Goal: Task Accomplishment & Management: Use online tool/utility

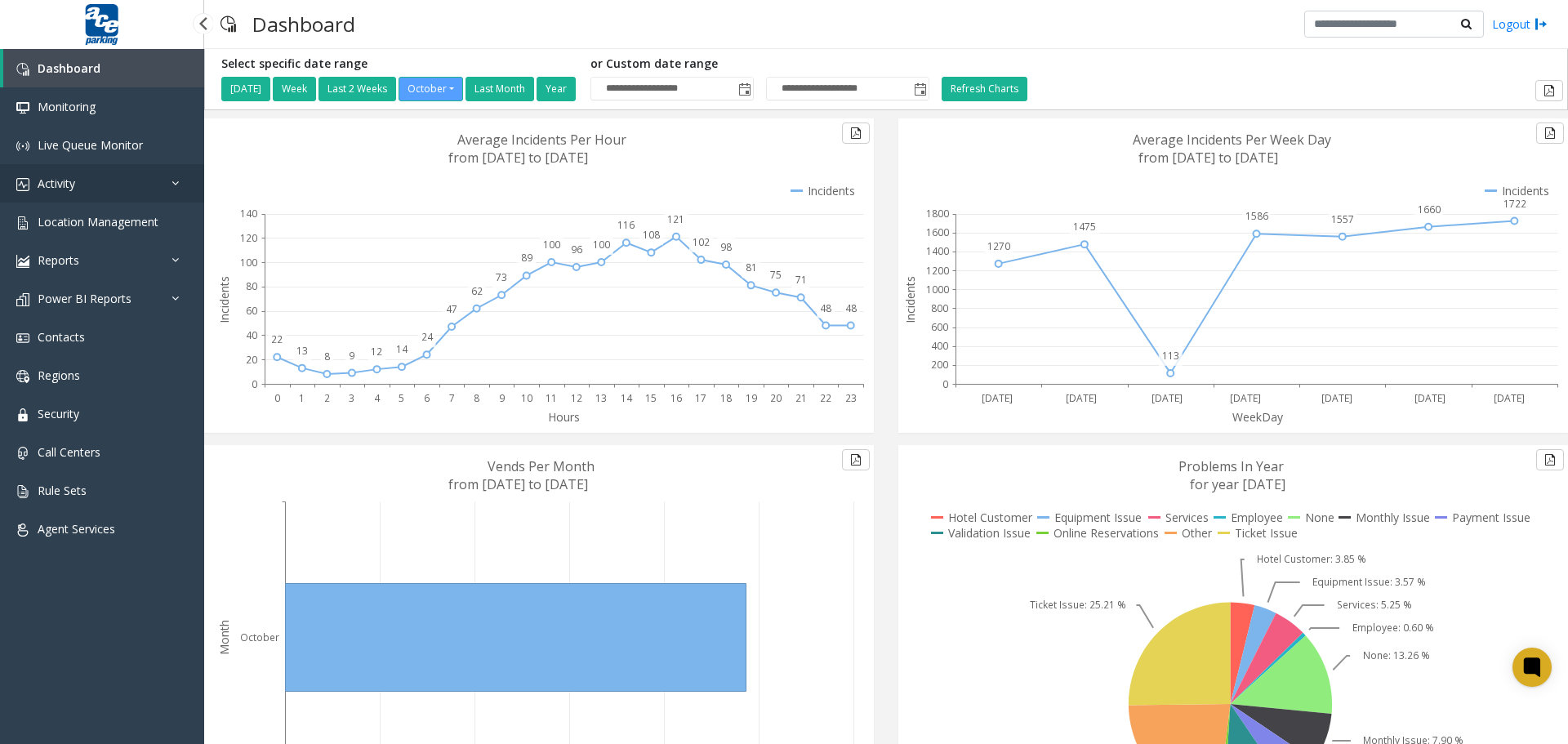
click at [108, 178] on link "Activity" at bounding box center [102, 183] width 204 height 39
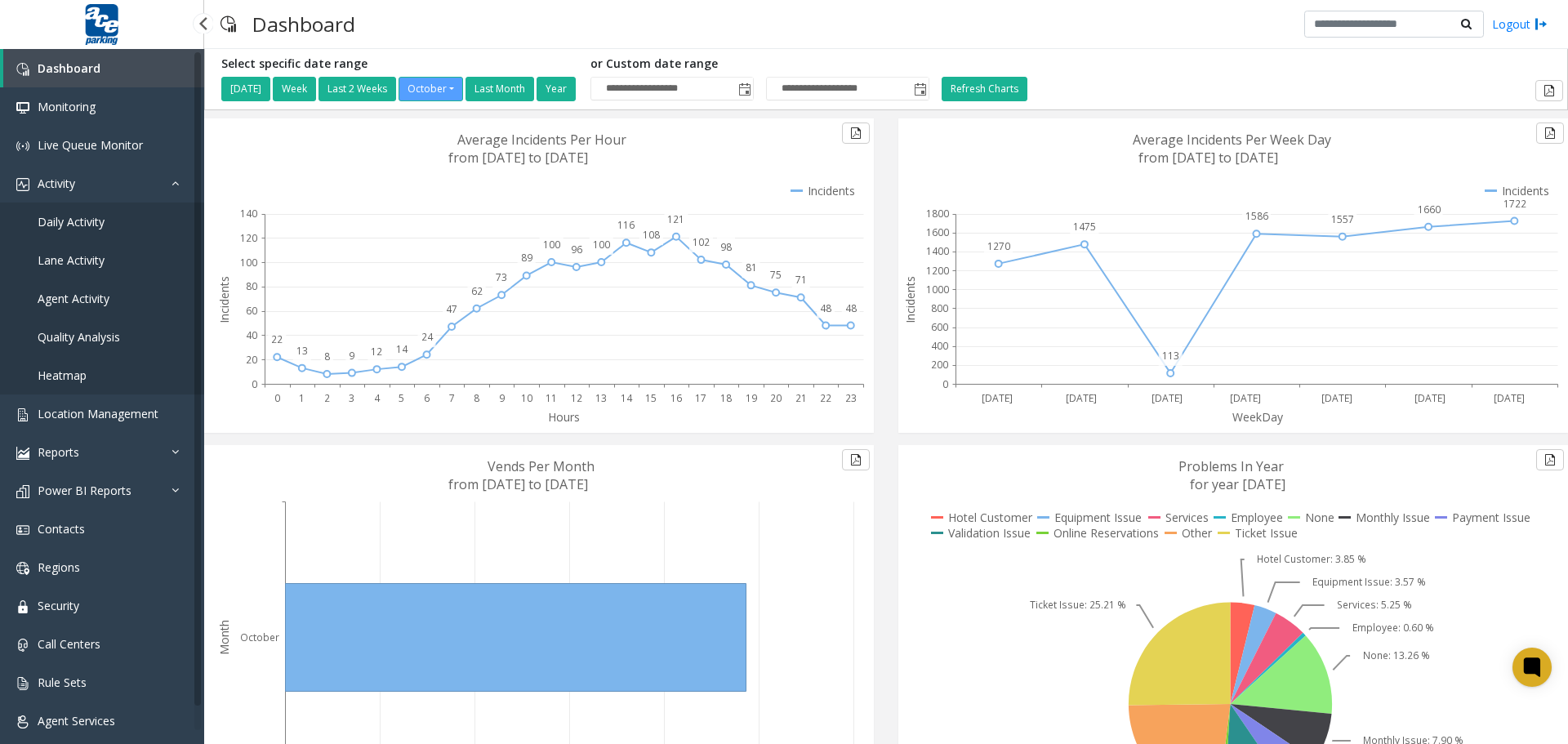
click at [95, 221] on span "Daily Activity" at bounding box center [72, 222] width 67 height 16
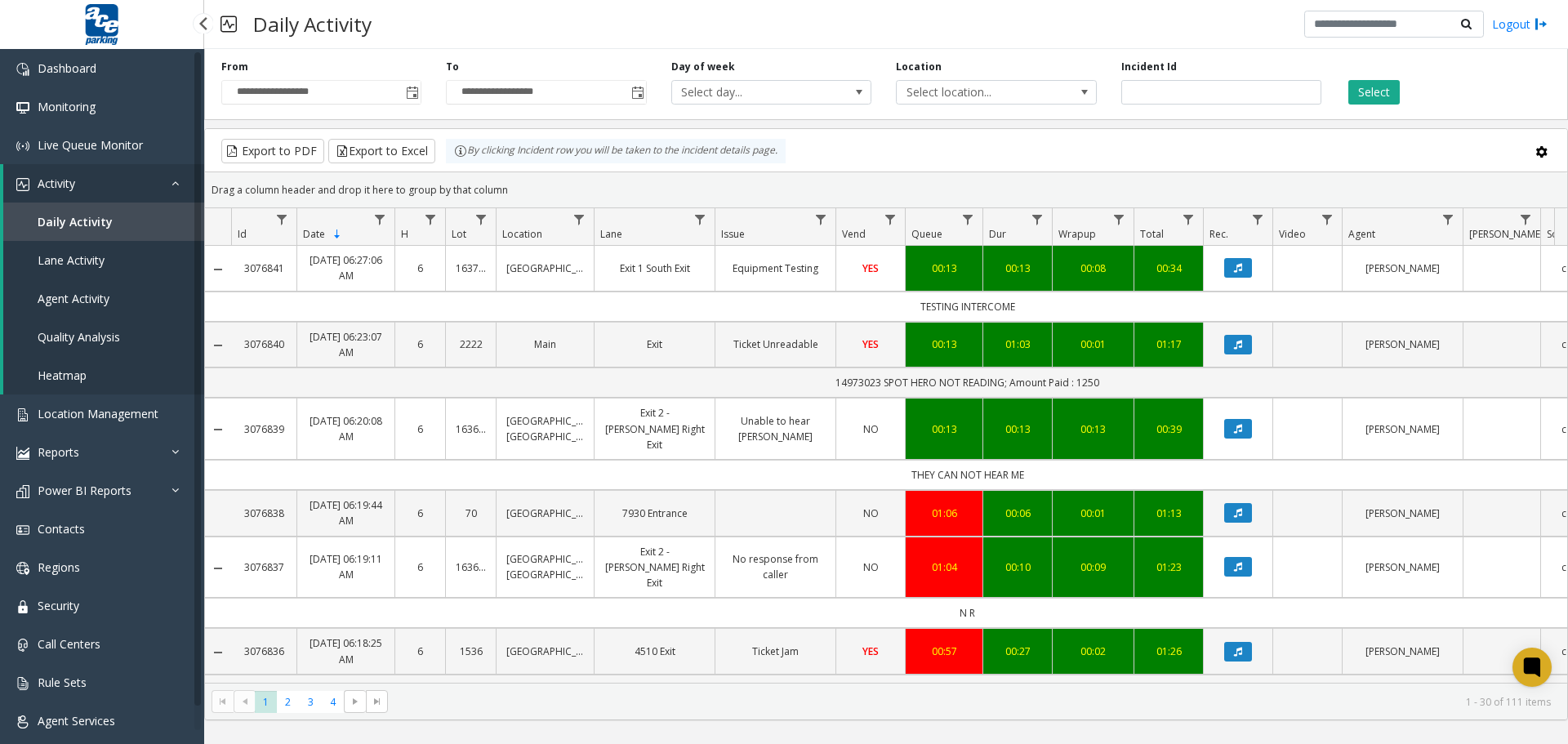
click at [85, 300] on span "Agent Activity" at bounding box center [73, 298] width 72 height 16
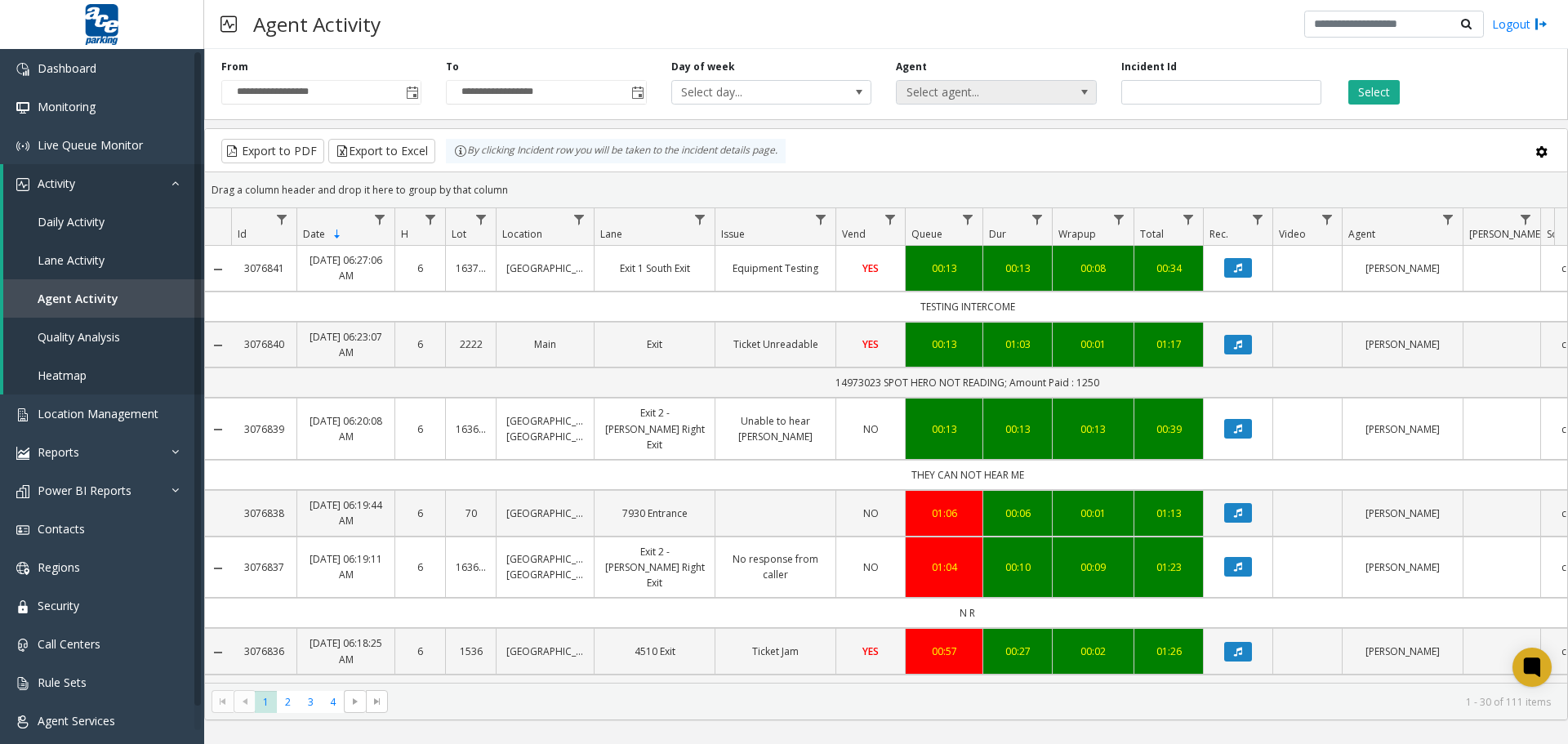
click at [1084, 91] on span at bounding box center [1084, 91] width 13 height 13
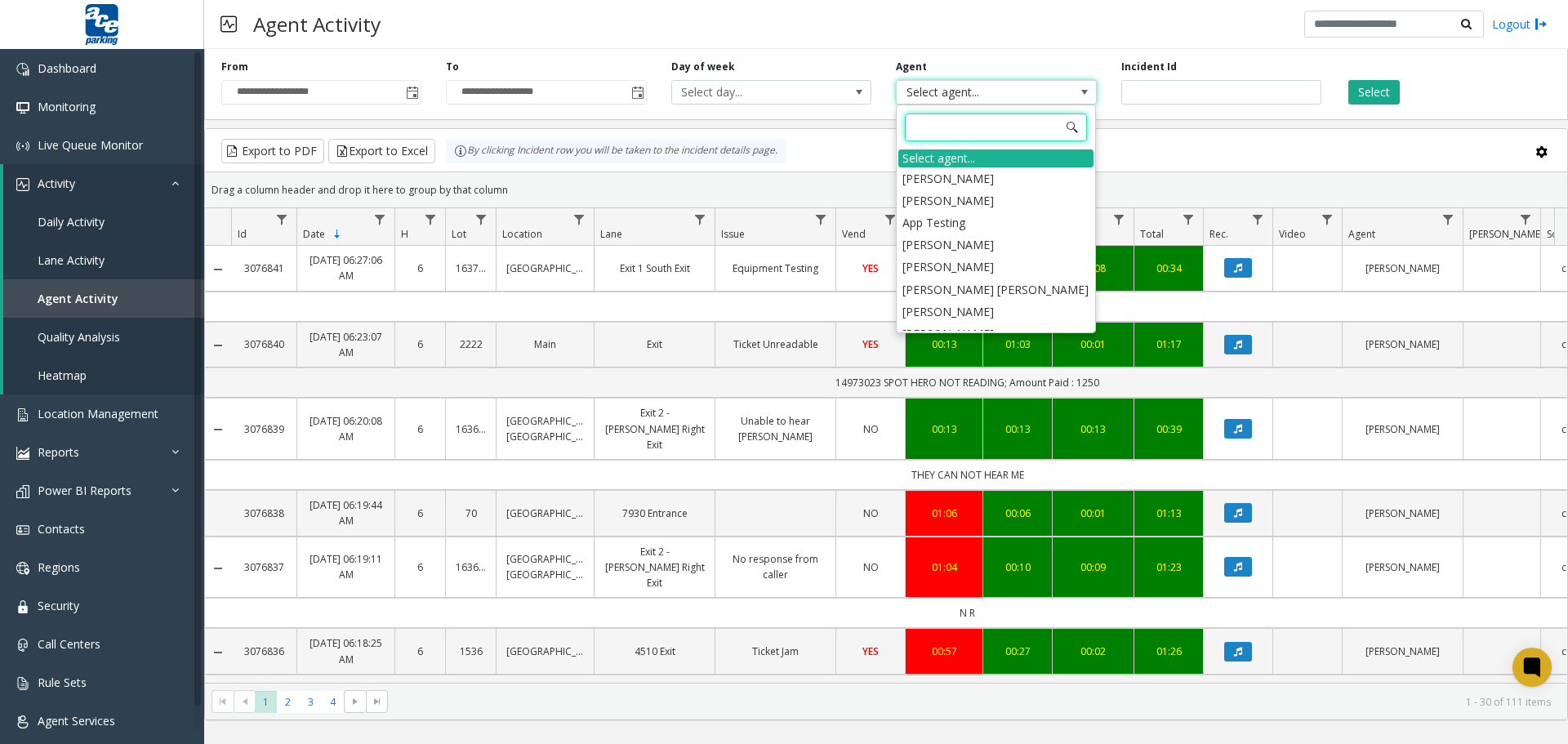
click at [610, 224] on th "Lane" at bounding box center [655, 227] width 121 height 38
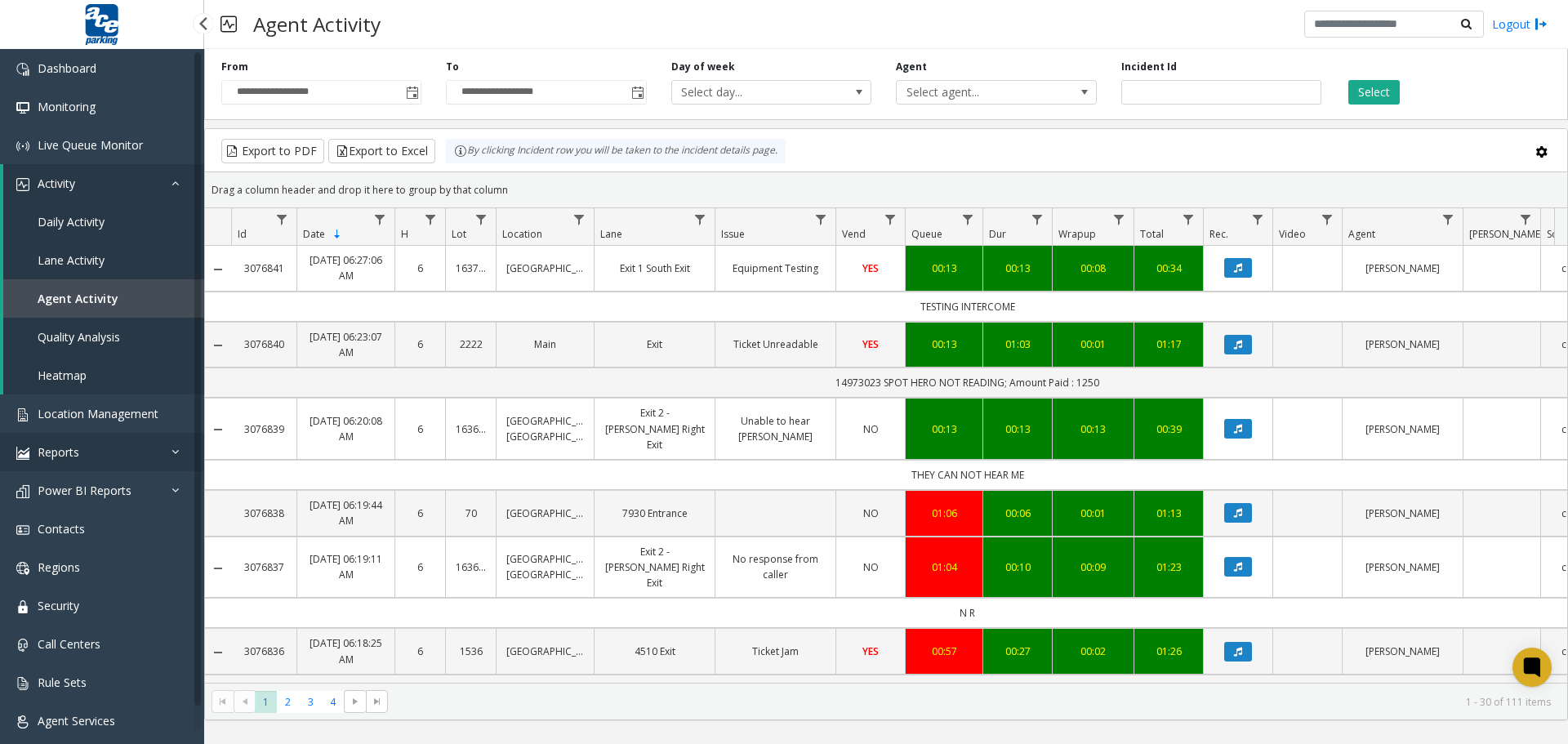
click at [70, 455] on span "Reports" at bounding box center [59, 452] width 41 height 16
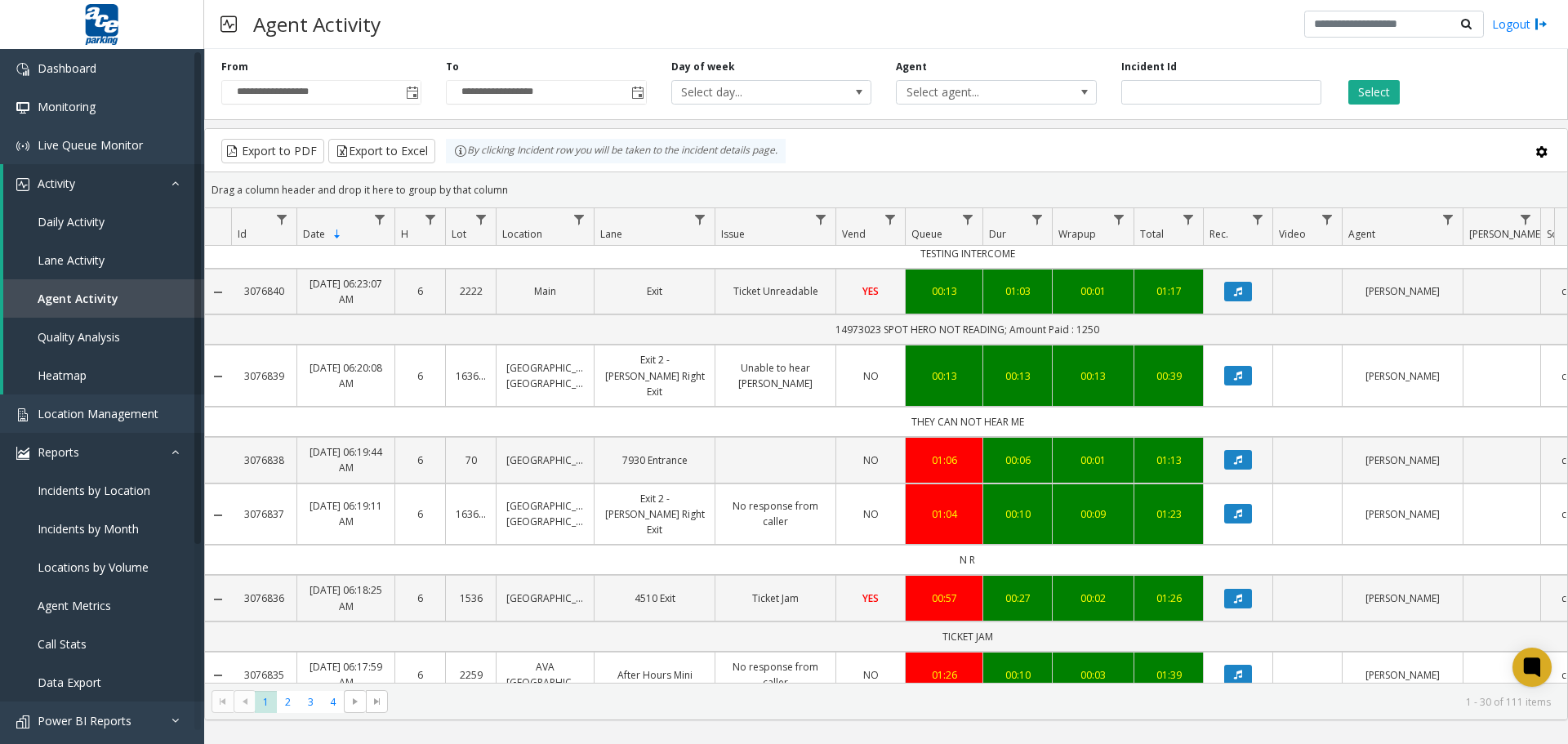
scroll to position [82, 0]
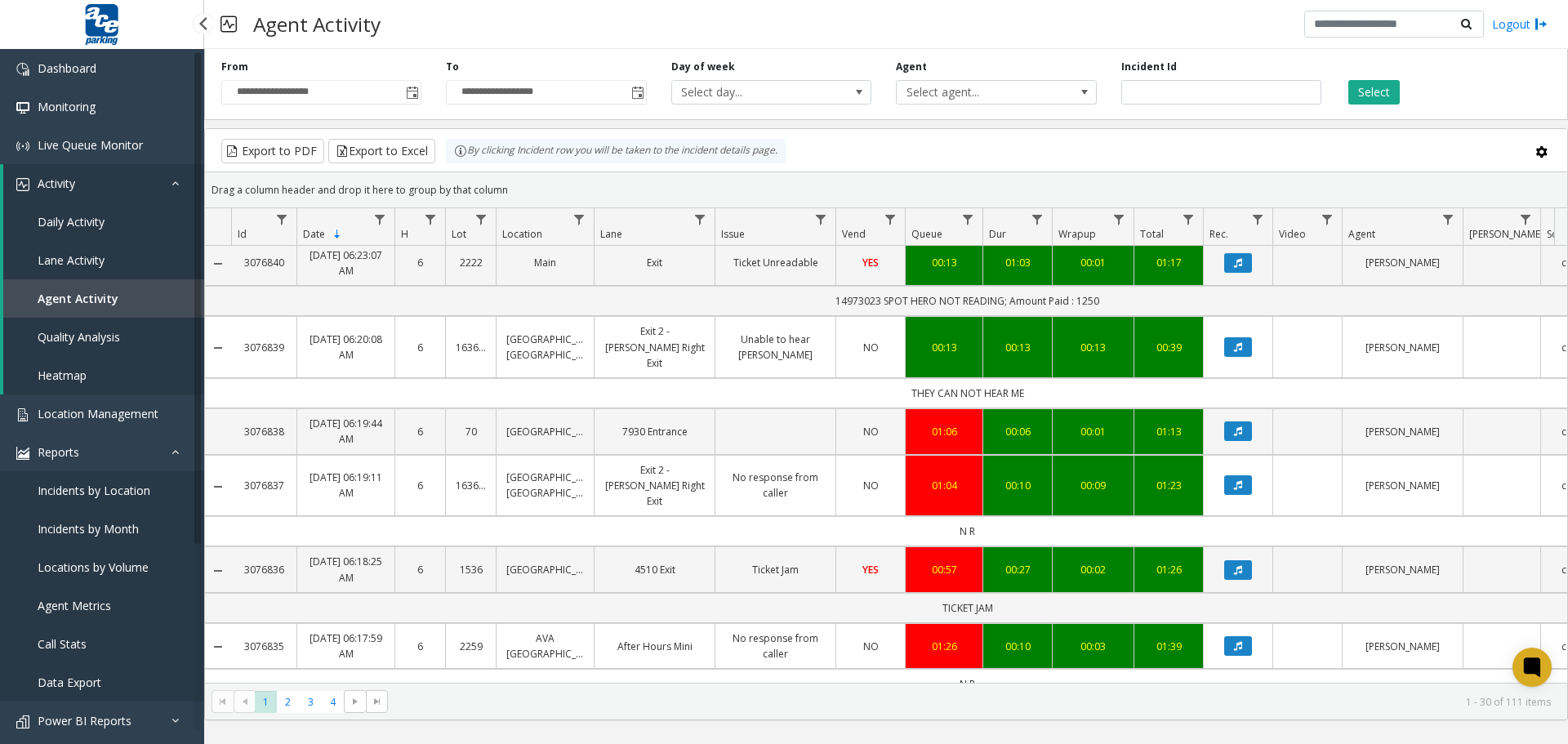
click at [82, 606] on span "Agent Metrics" at bounding box center [74, 605] width 73 height 16
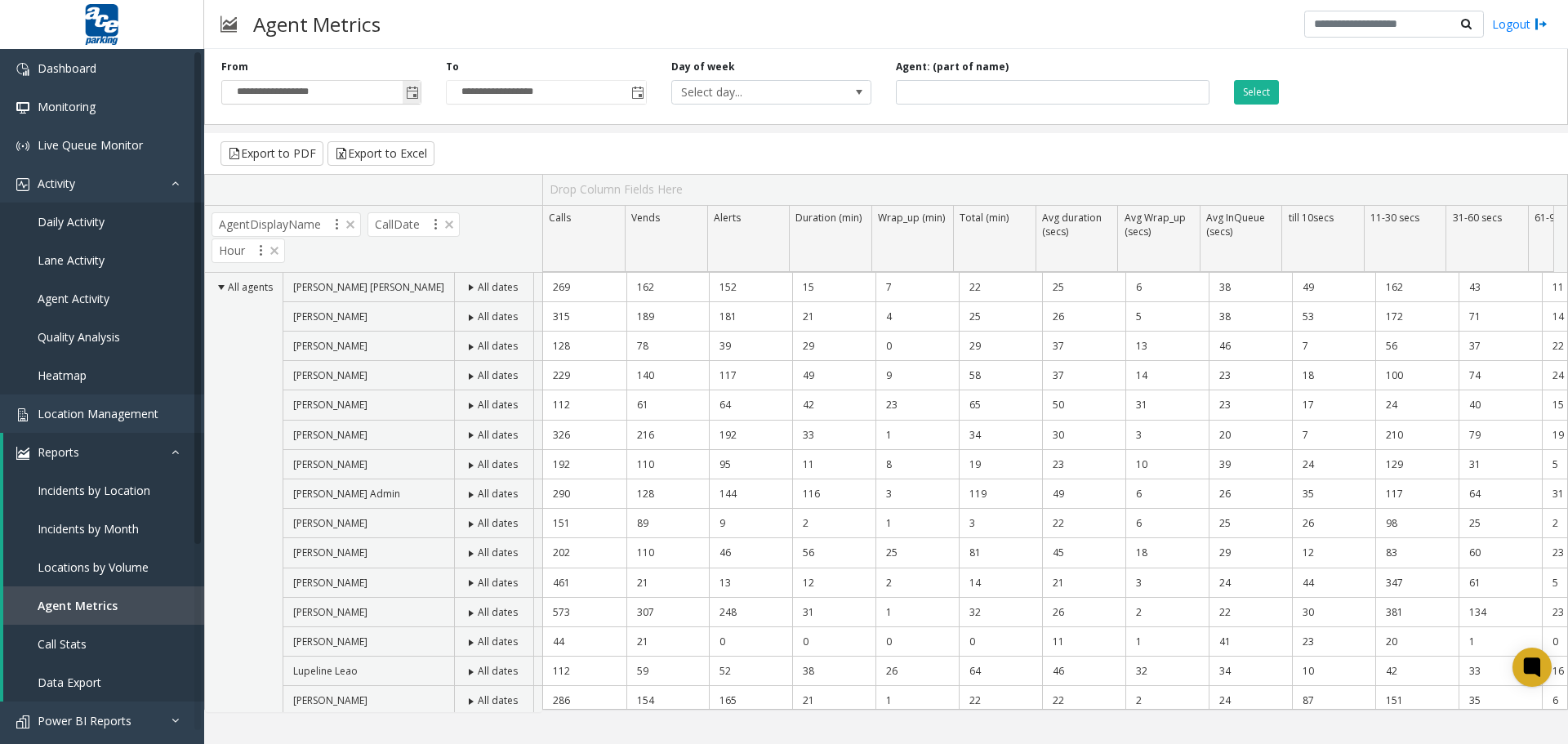
click at [408, 90] on span "Toggle popup" at bounding box center [412, 92] width 13 height 13
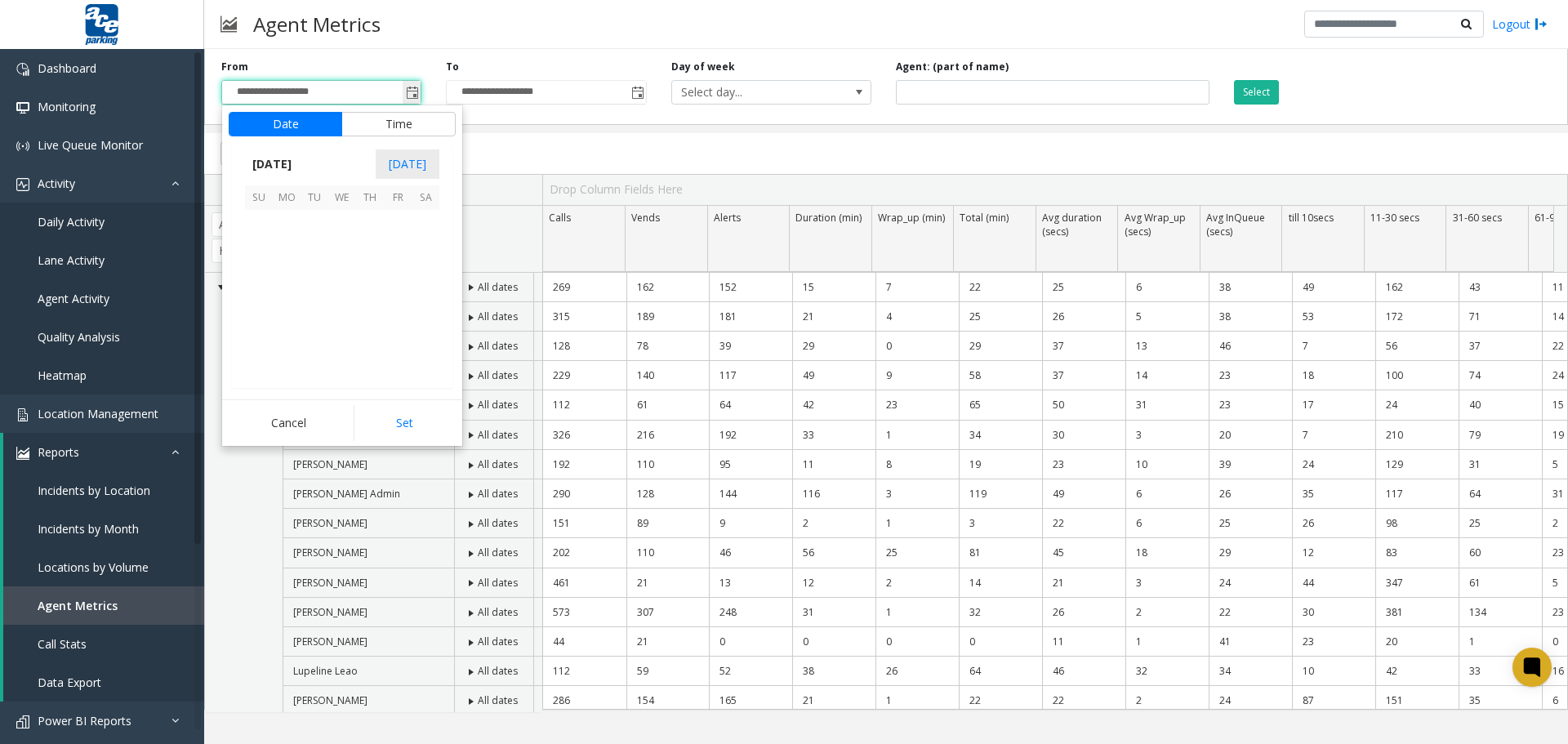
scroll to position [293223, 0]
click at [341, 221] on span "1" at bounding box center [342, 223] width 28 height 28
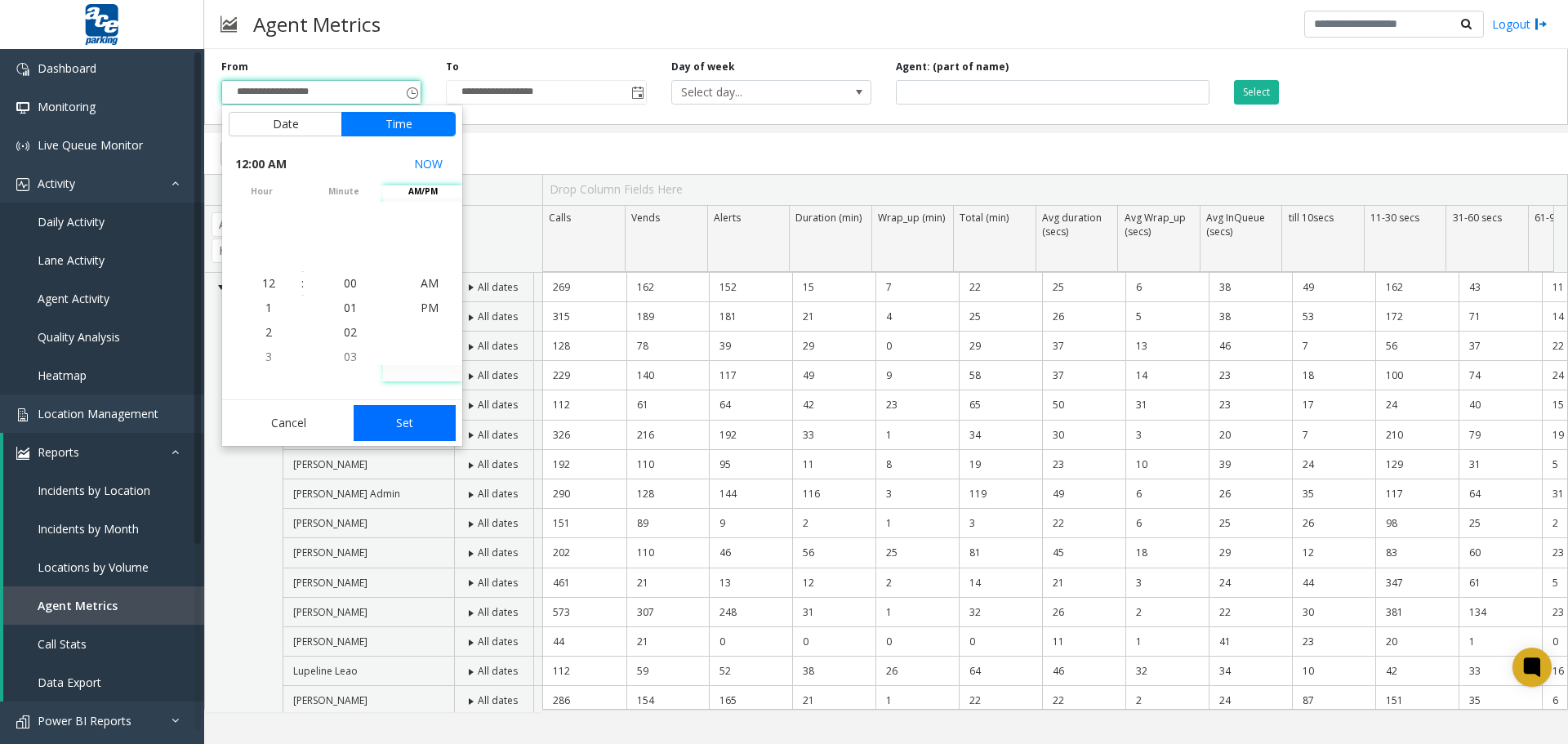
click at [405, 414] on button "Set" at bounding box center [405, 423] width 103 height 36
type input "**********"
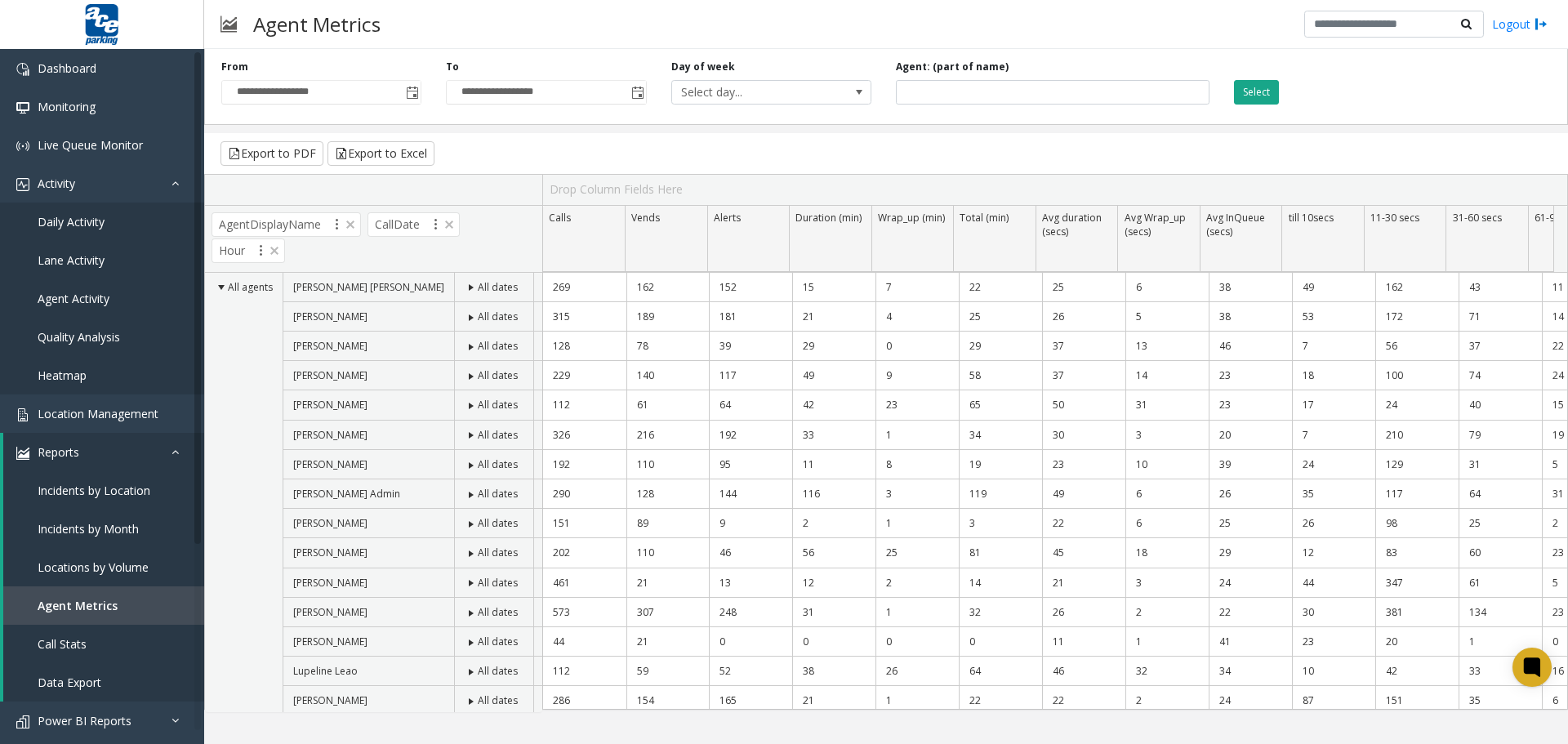
click at [1271, 87] on button "Select" at bounding box center [1257, 92] width 45 height 24
click at [376, 155] on button "Export to Excel" at bounding box center [381, 153] width 107 height 24
